Goal: Task Accomplishment & Management: Use online tool/utility

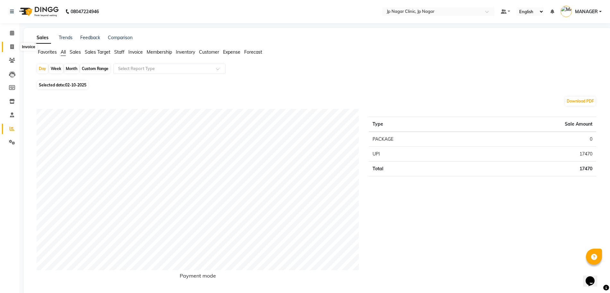
click at [11, 46] on icon at bounding box center [12, 46] width 4 height 5
select select "service"
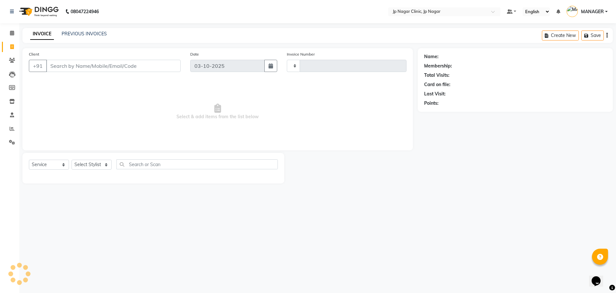
type input "0520"
select select "7443"
click at [14, 125] on span at bounding box center [11, 128] width 11 height 7
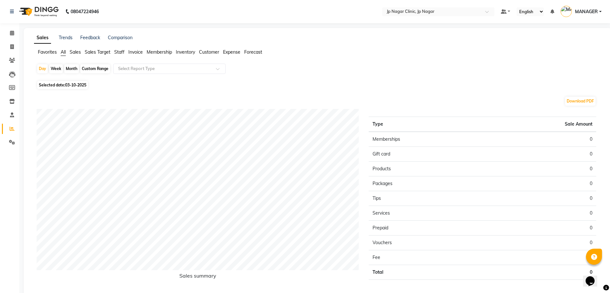
click at [68, 83] on span "03-10-2025" at bounding box center [75, 84] width 21 height 5
select select "10"
select select "2025"
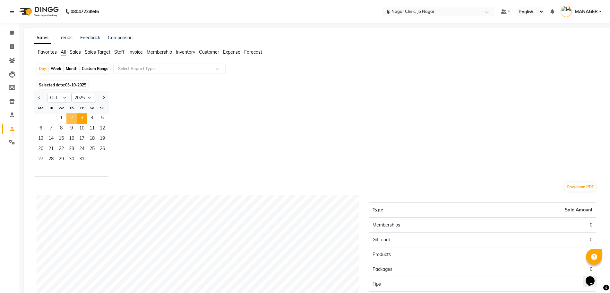
click at [73, 115] on span "2" at bounding box center [71, 118] width 10 height 10
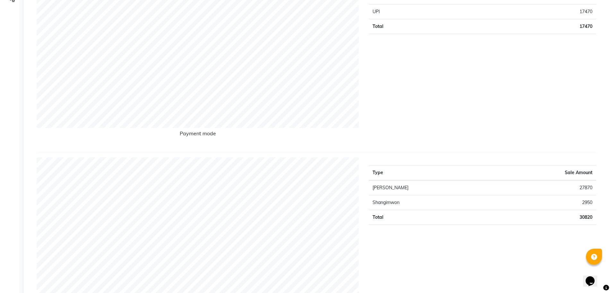
scroll to position [143, 0]
